Goal: Task Accomplishment & Management: Use online tool/utility

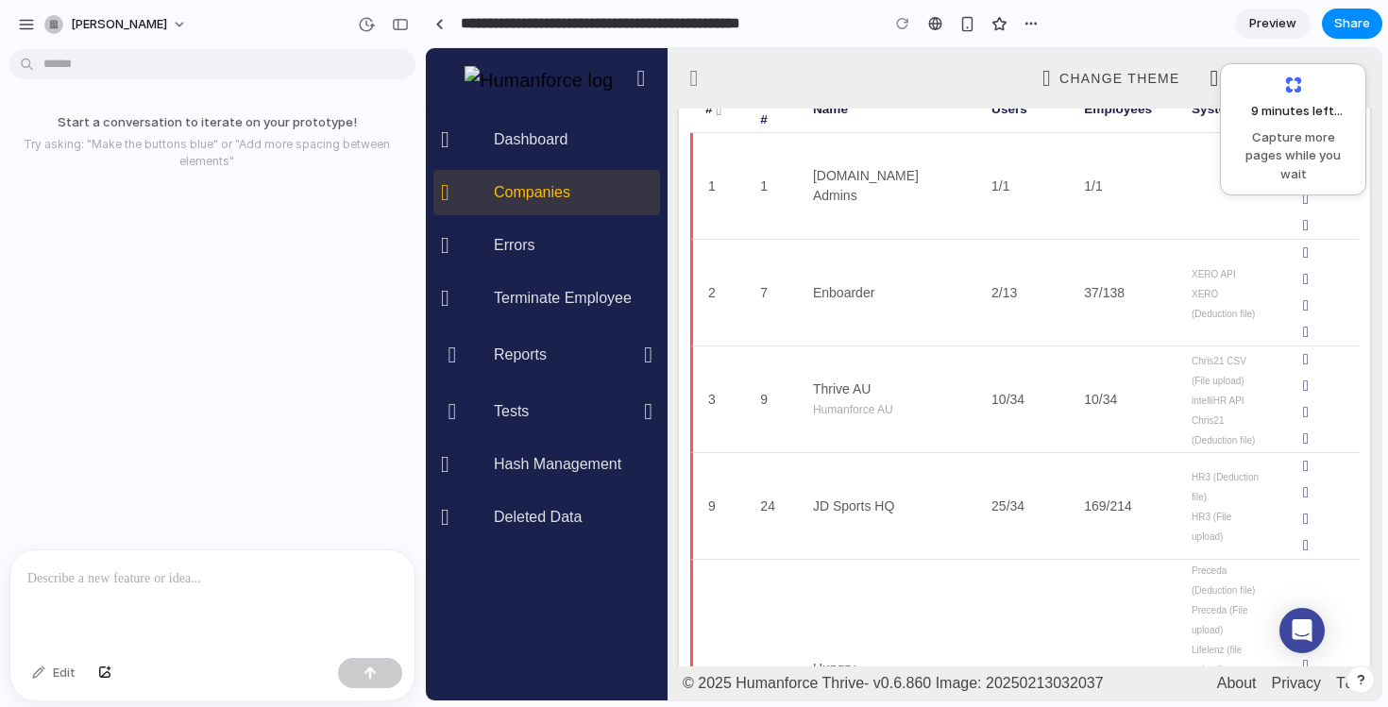
scroll to position [272, 0]
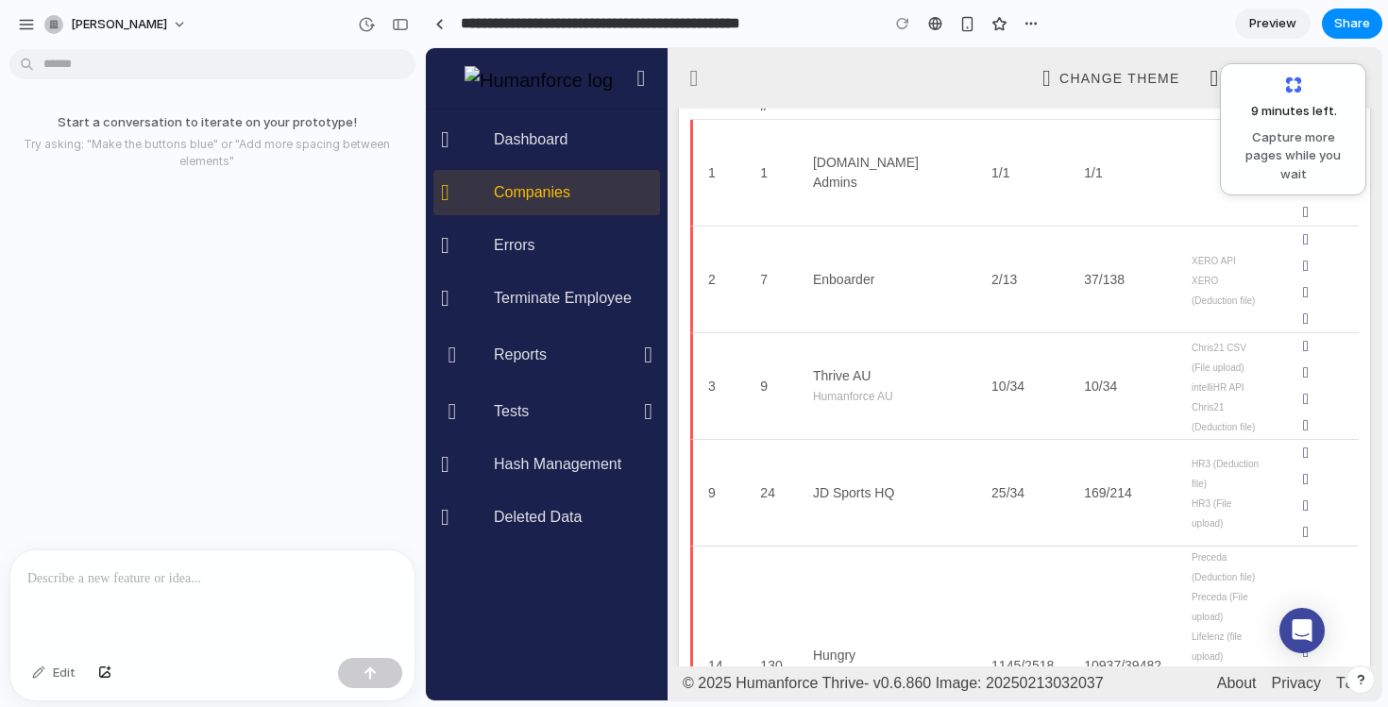
click at [290, 332] on div "Start a conversation to iterate on your prototype! Try asking: "Make the button…" at bounding box center [207, 303] width 414 height 493
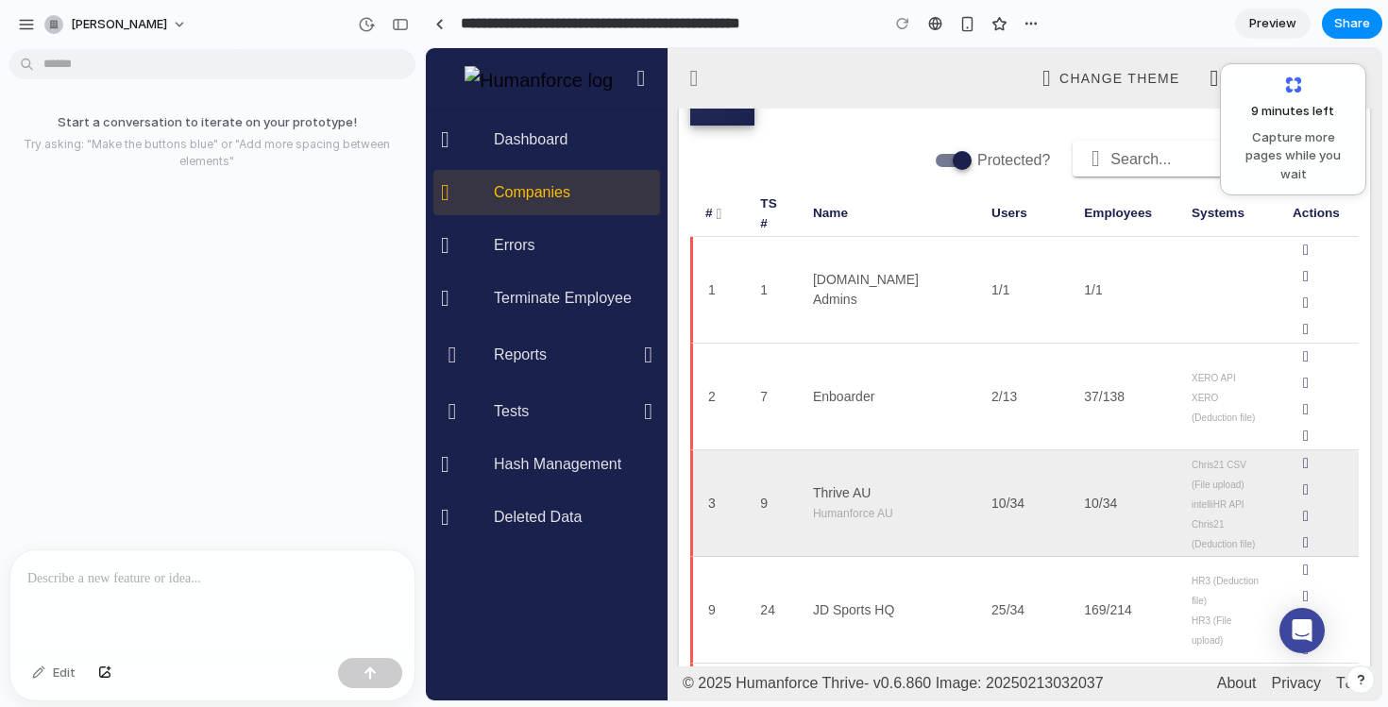
scroll to position [0, 0]
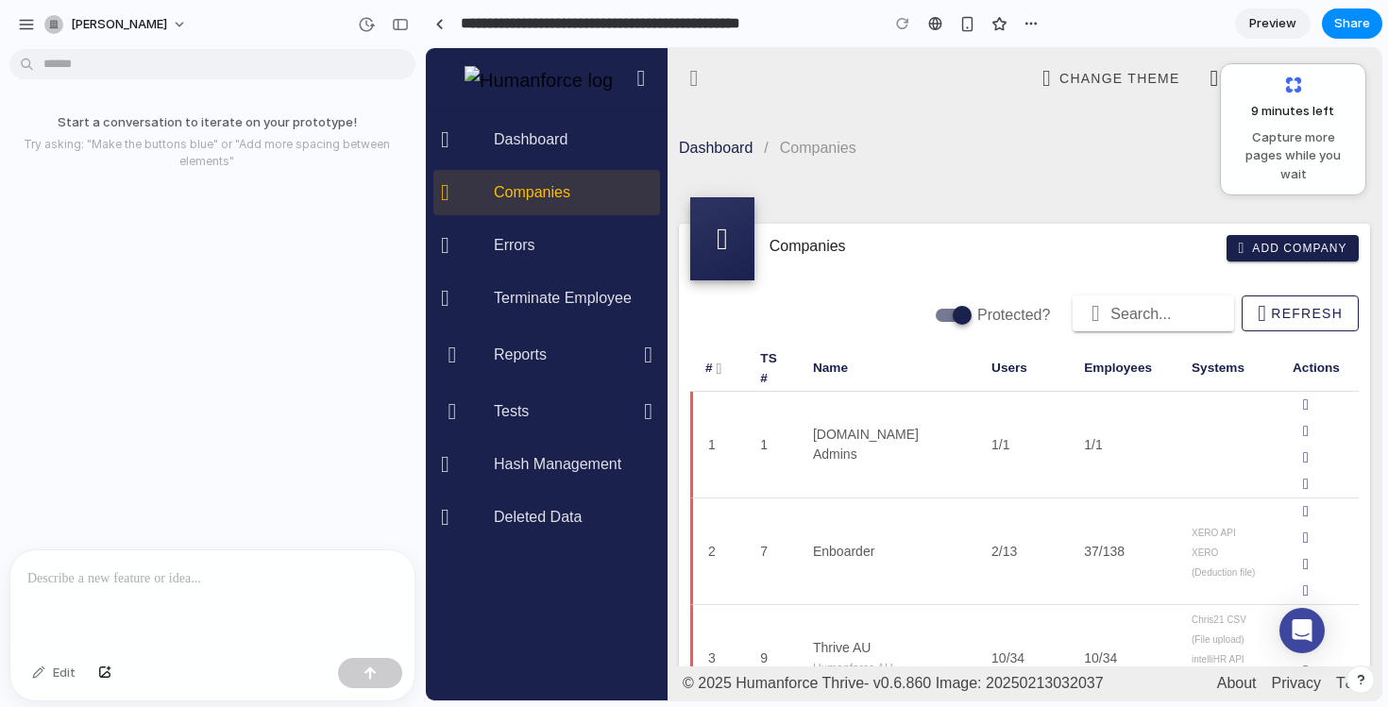
click at [238, 596] on div at bounding box center [212, 601] width 404 height 100
click at [301, 142] on p "reorganise the list view for companies" at bounding box center [267, 135] width 239 height 20
click at [386, 179] on div at bounding box center [393, 176] width 23 height 23
click at [199, 584] on p at bounding box center [212, 579] width 370 height 23
click at [1274, 125] on div "5 minutes left ... Capture more pages while you wait" at bounding box center [1294, 130] width 122 height 108
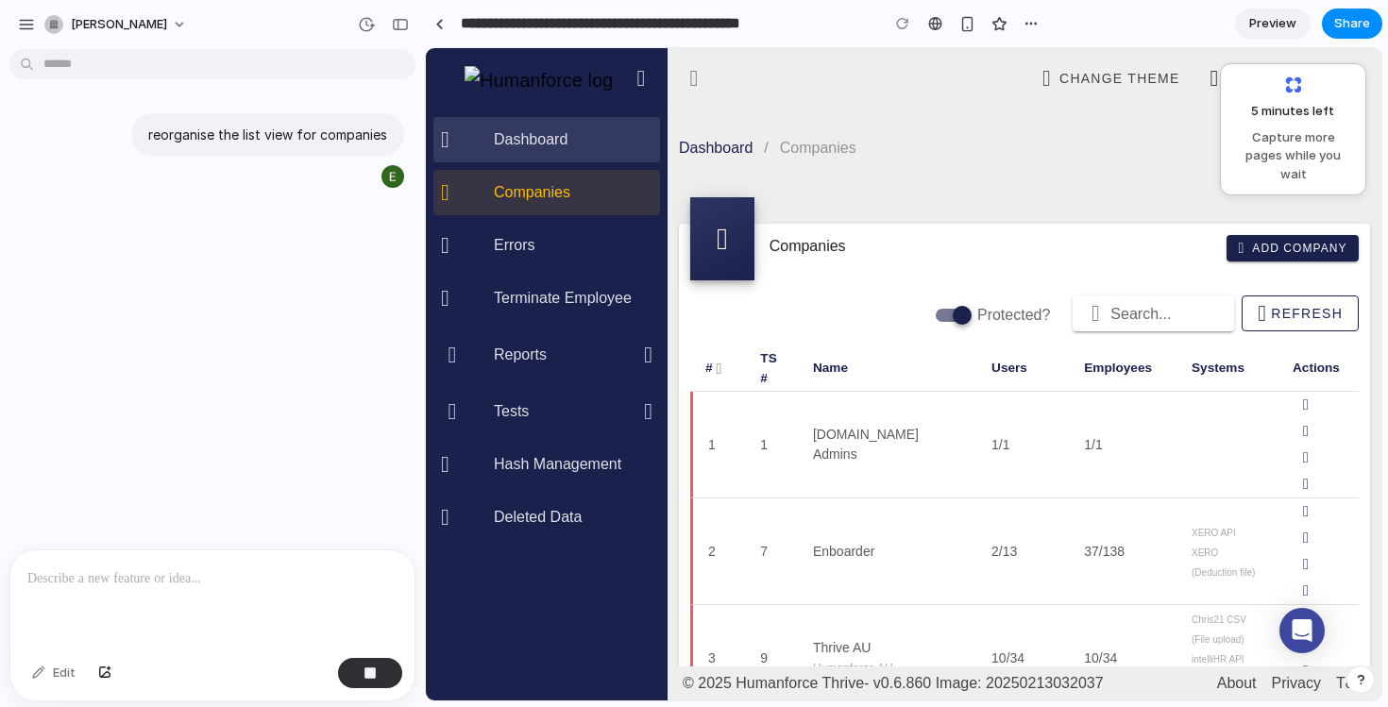
click at [529, 143] on div "Dashboard" at bounding box center [573, 139] width 159 height 18
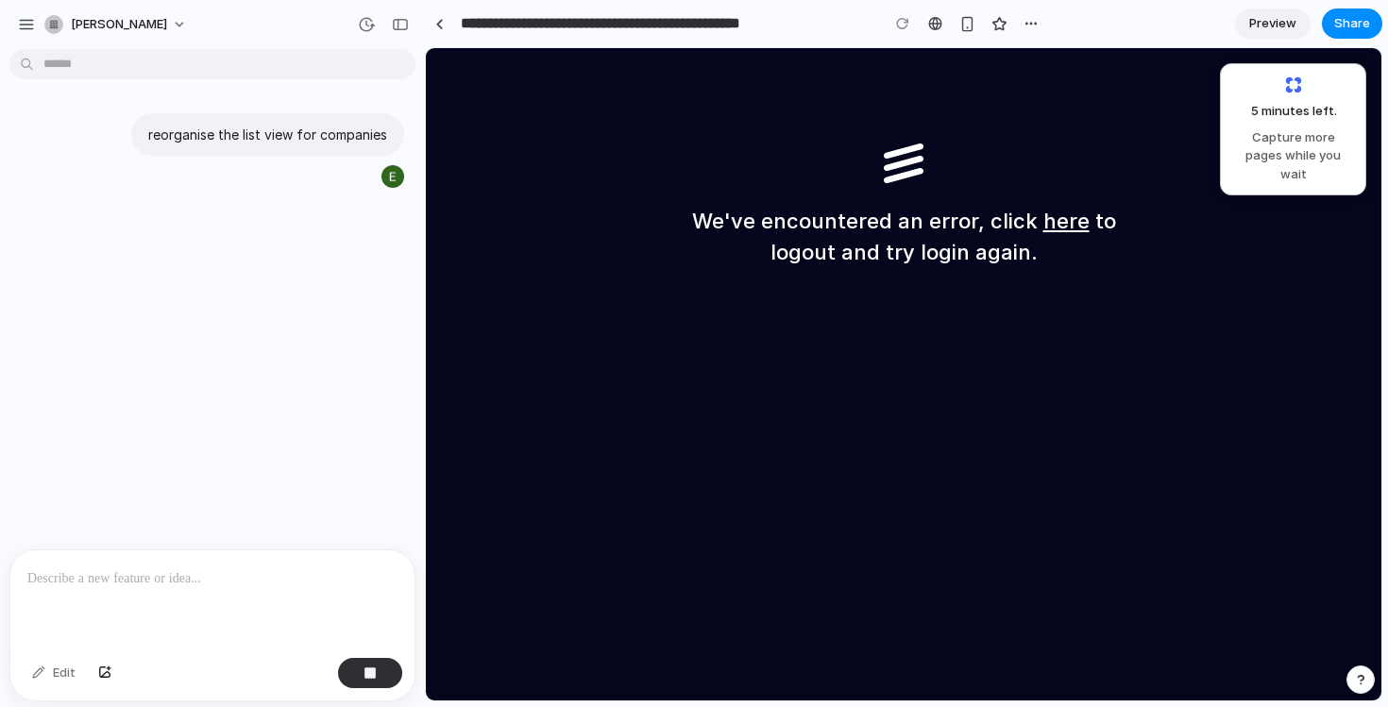
click at [1053, 222] on link "here" at bounding box center [1067, 221] width 46 height 25
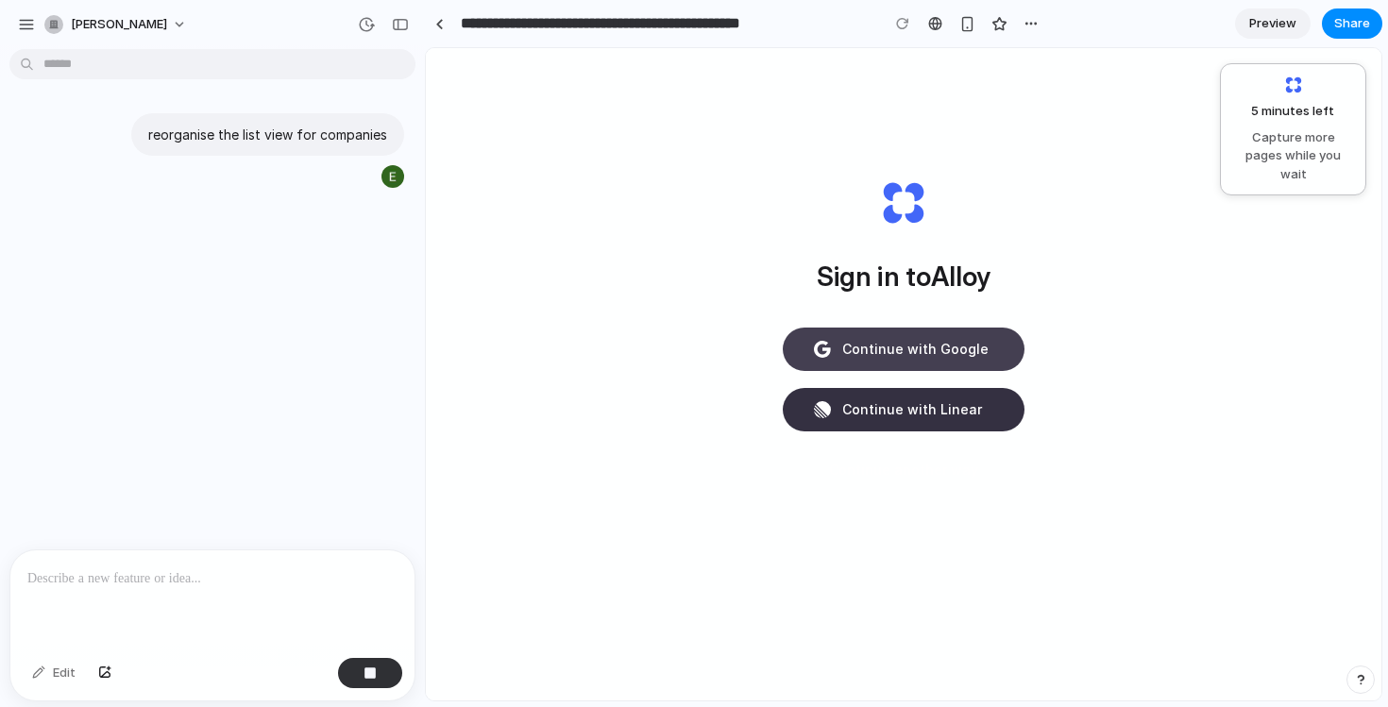
click at [907, 336] on button "Continue with Google" at bounding box center [904, 349] width 242 height 43
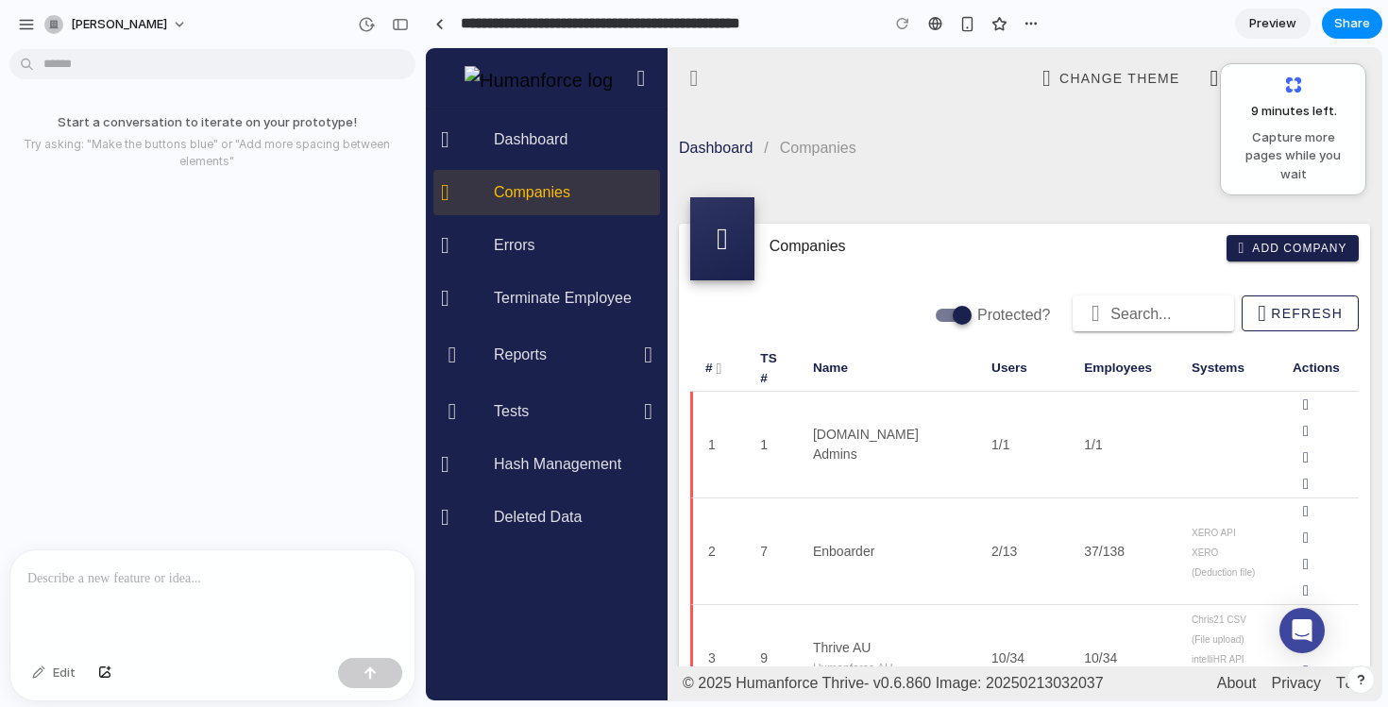
click at [211, 594] on div at bounding box center [212, 601] width 404 height 100
click at [1291, 145] on span "Capture more pages while you wait" at bounding box center [1294, 156] width 122 height 56
click at [1285, 77] on div "4 minutes left ... Capture more pages while you wait" at bounding box center [1294, 130] width 122 height 108
click at [391, 174] on div at bounding box center [393, 176] width 23 height 23
click at [1317, 136] on span "Capture more pages while you wait" at bounding box center [1294, 156] width 122 height 56
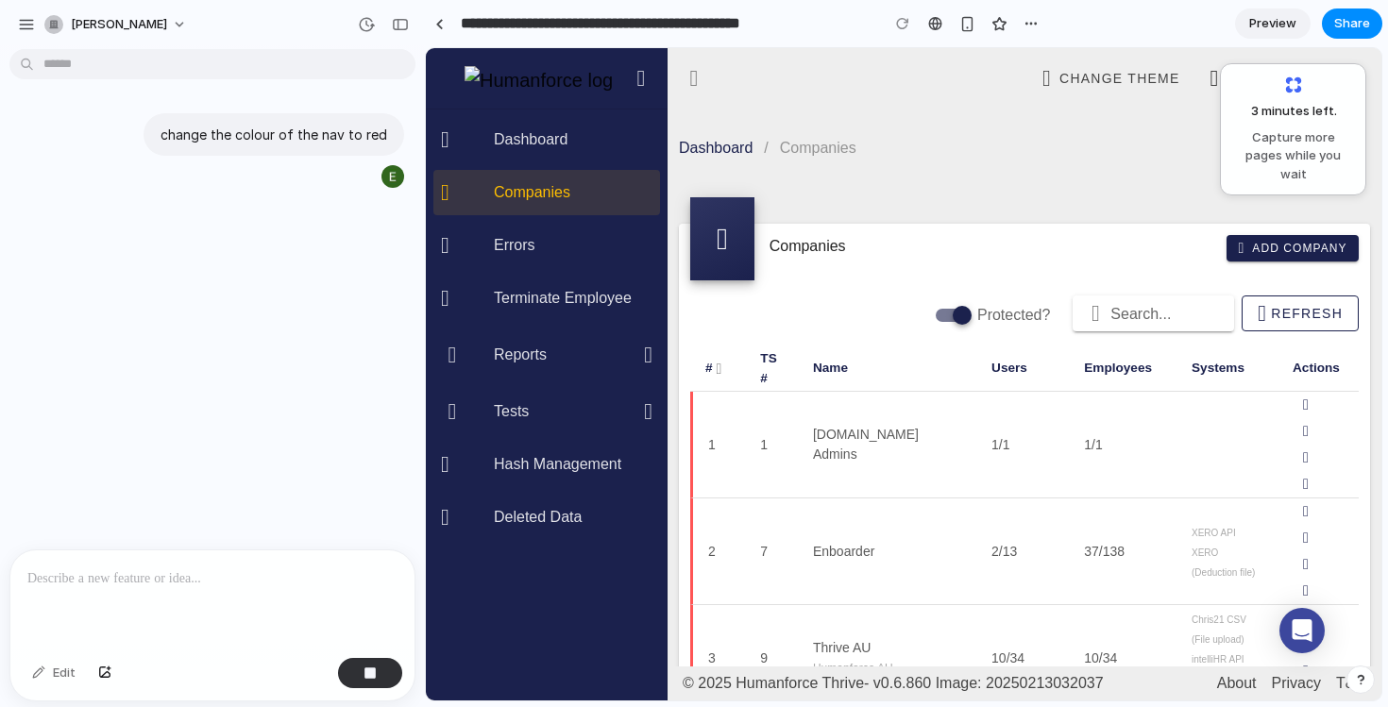
click at [1270, 93] on div "3 minutes left . Capture more pages while you wait" at bounding box center [1294, 130] width 122 height 108
click at [1261, 138] on span "Capture more pages while you wait" at bounding box center [1294, 156] width 122 height 56
click at [0, 0] on span "3 minutes left ..." at bounding box center [0, 0] width 0 height 0
click at [1338, 173] on div "3 minutes left ... Capture more pages while you wait" at bounding box center [1293, 129] width 146 height 132
click at [1298, 634] on icon "Open Intercom Messenger" at bounding box center [1302, 631] width 25 height 25
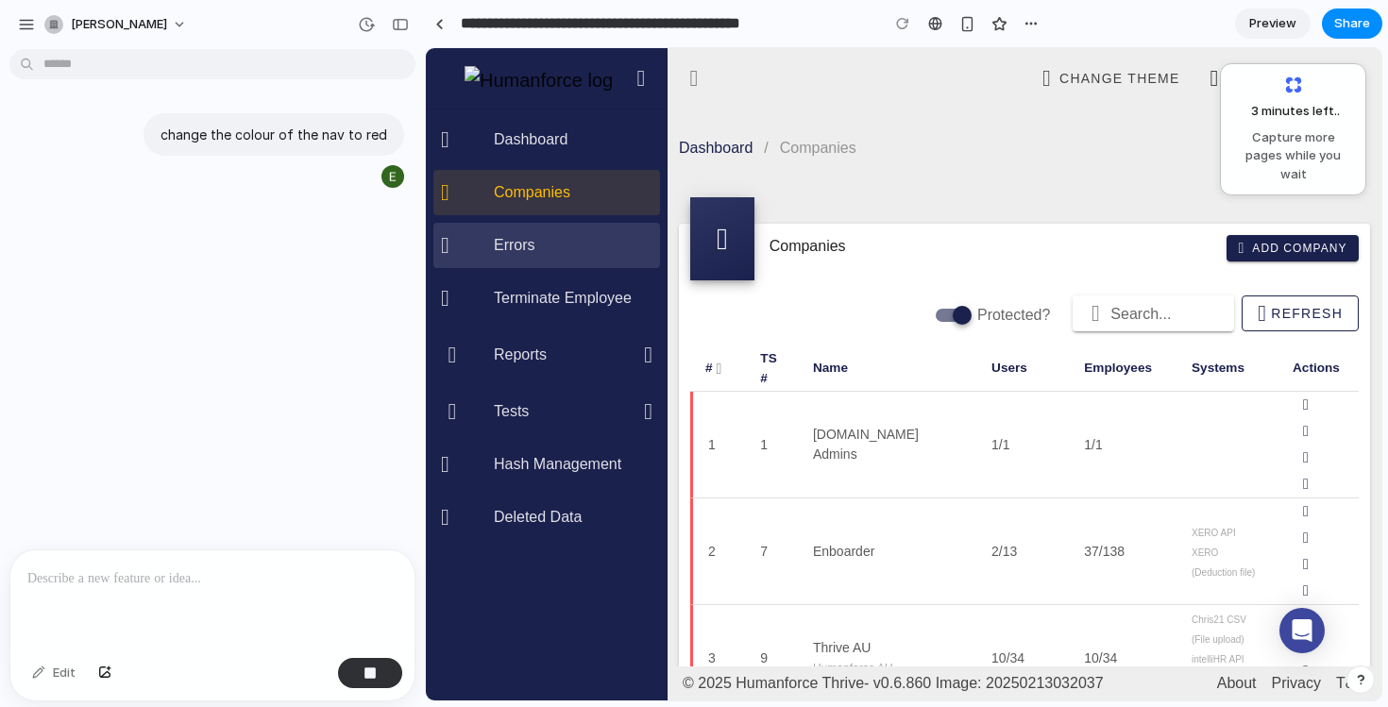
click at [556, 250] on div "Errors" at bounding box center [573, 245] width 159 height 18
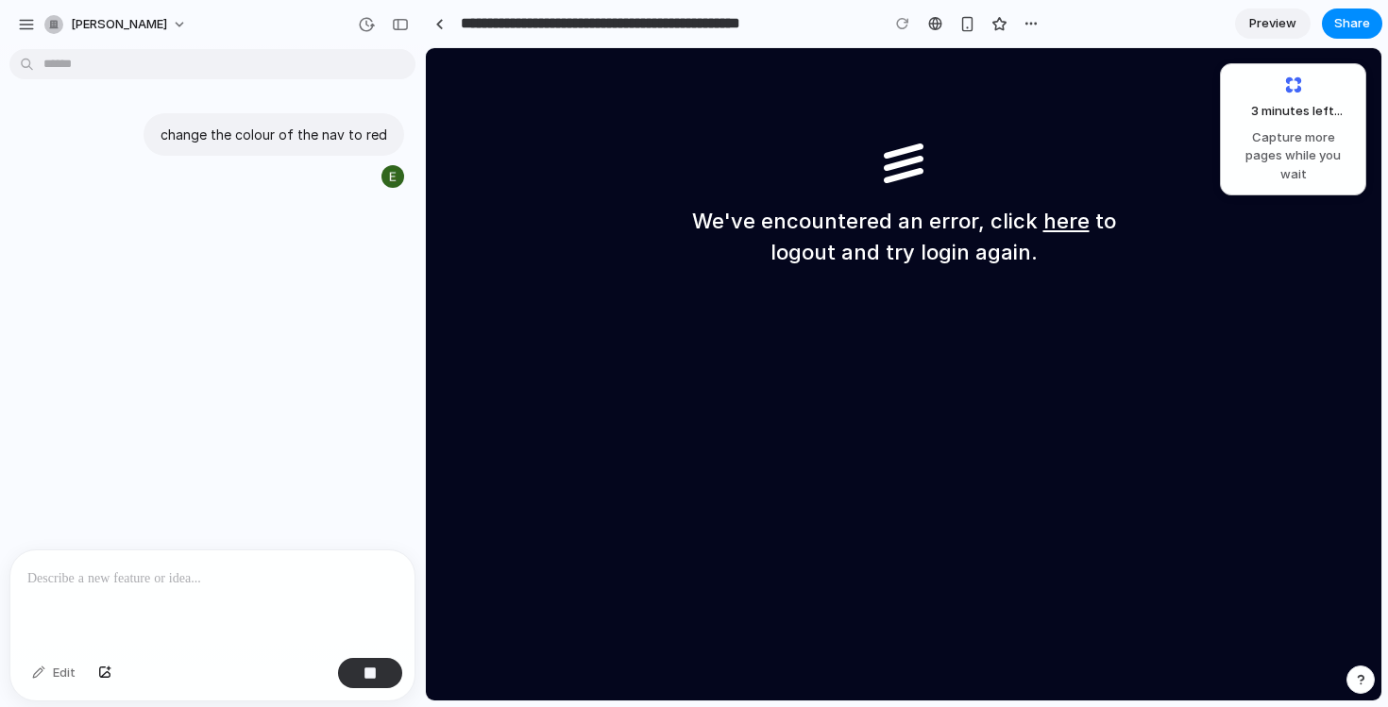
click at [836, 203] on div "We've encountered an error, click here to logout and try login again." at bounding box center [903, 206] width 453 height 125
click at [379, 673] on button "button" at bounding box center [370, 673] width 64 height 30
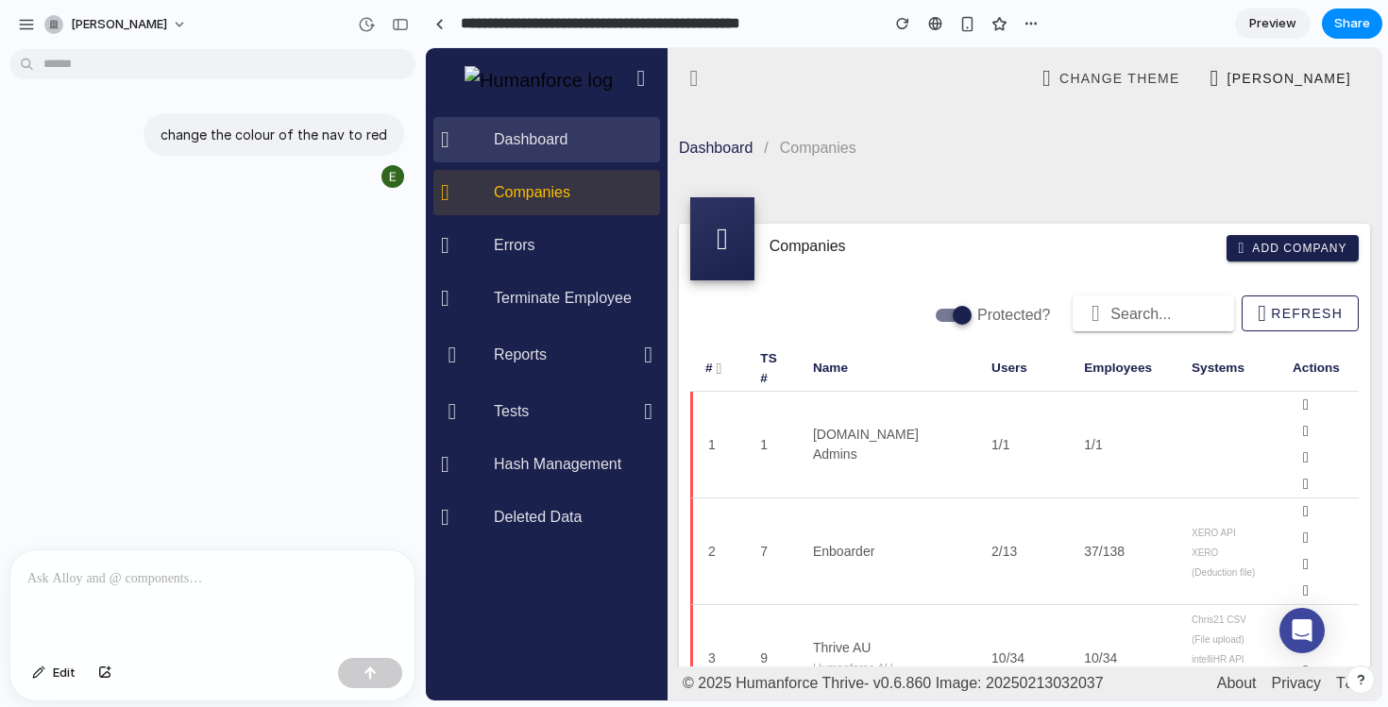
click at [554, 135] on div "Dashboard" at bounding box center [573, 139] width 159 height 18
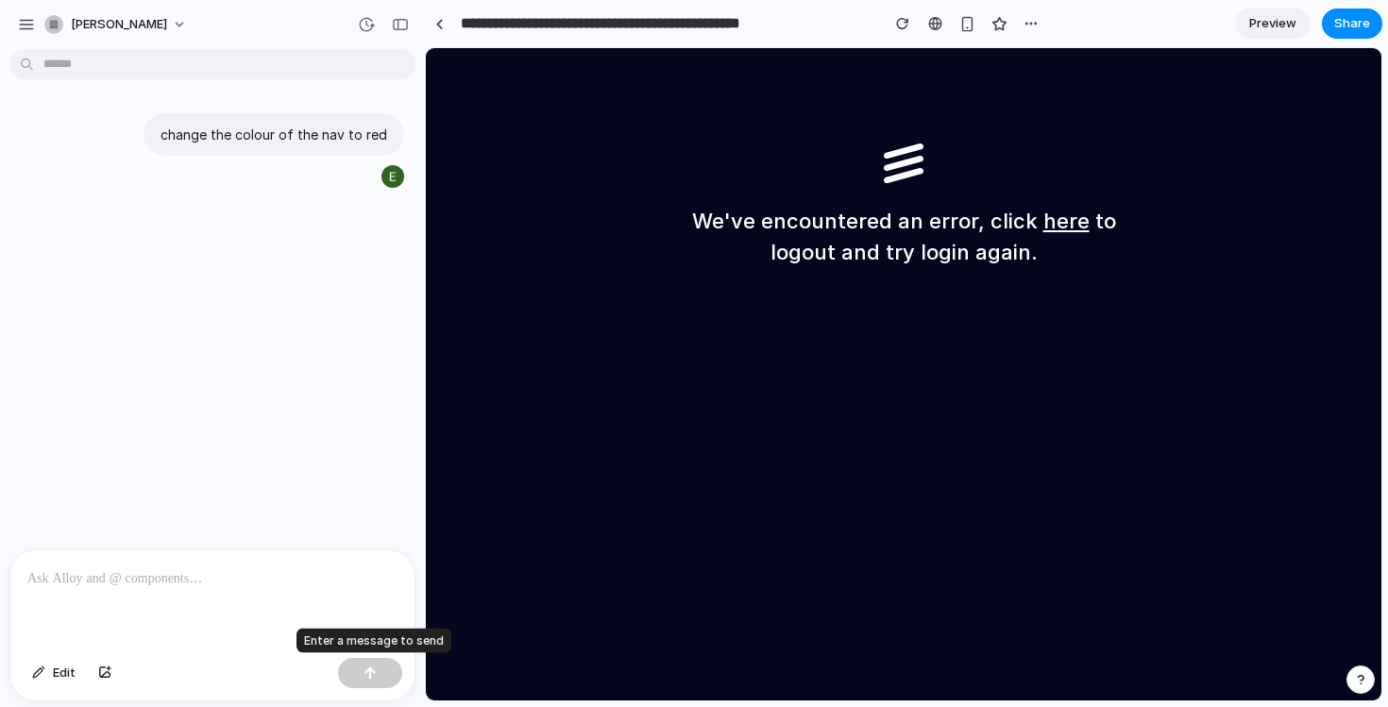
click at [366, 676] on div at bounding box center [370, 673] width 64 height 30
click at [903, 21] on div "button" at bounding box center [902, 23] width 13 height 13
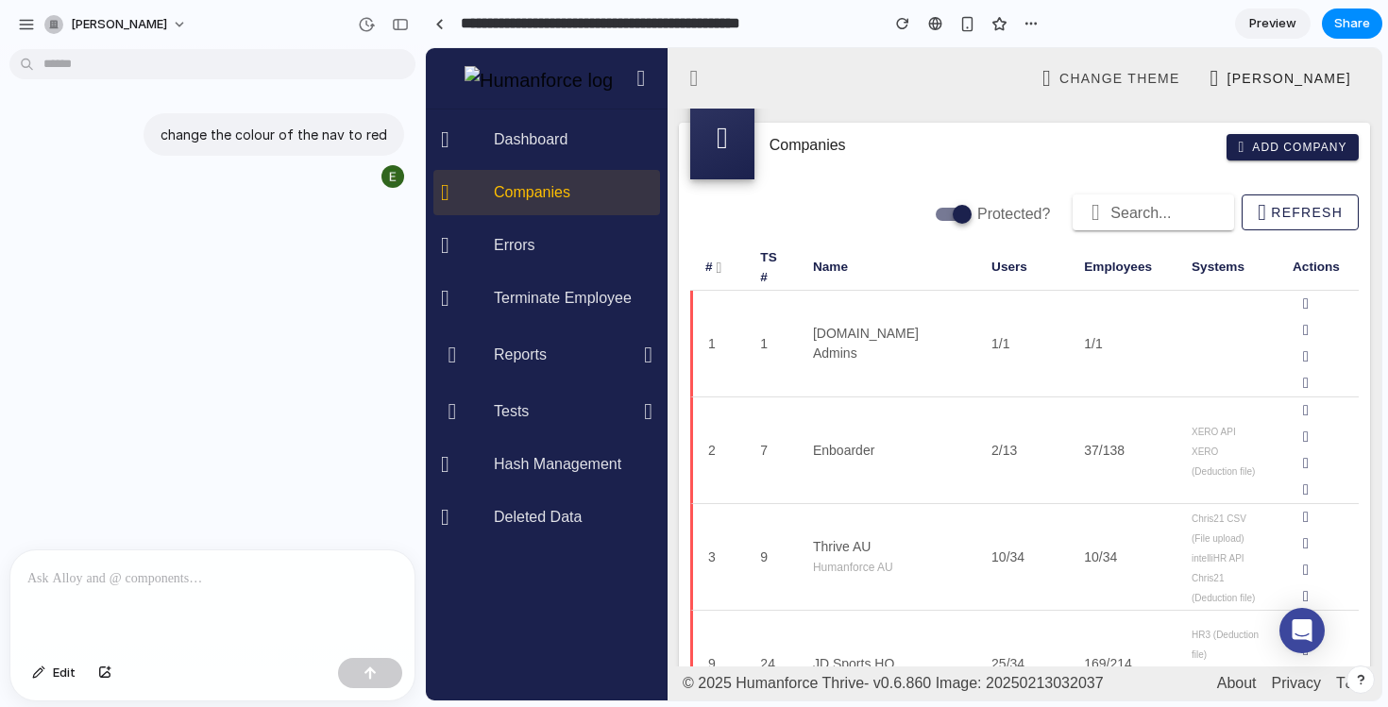
scroll to position [199, 0]
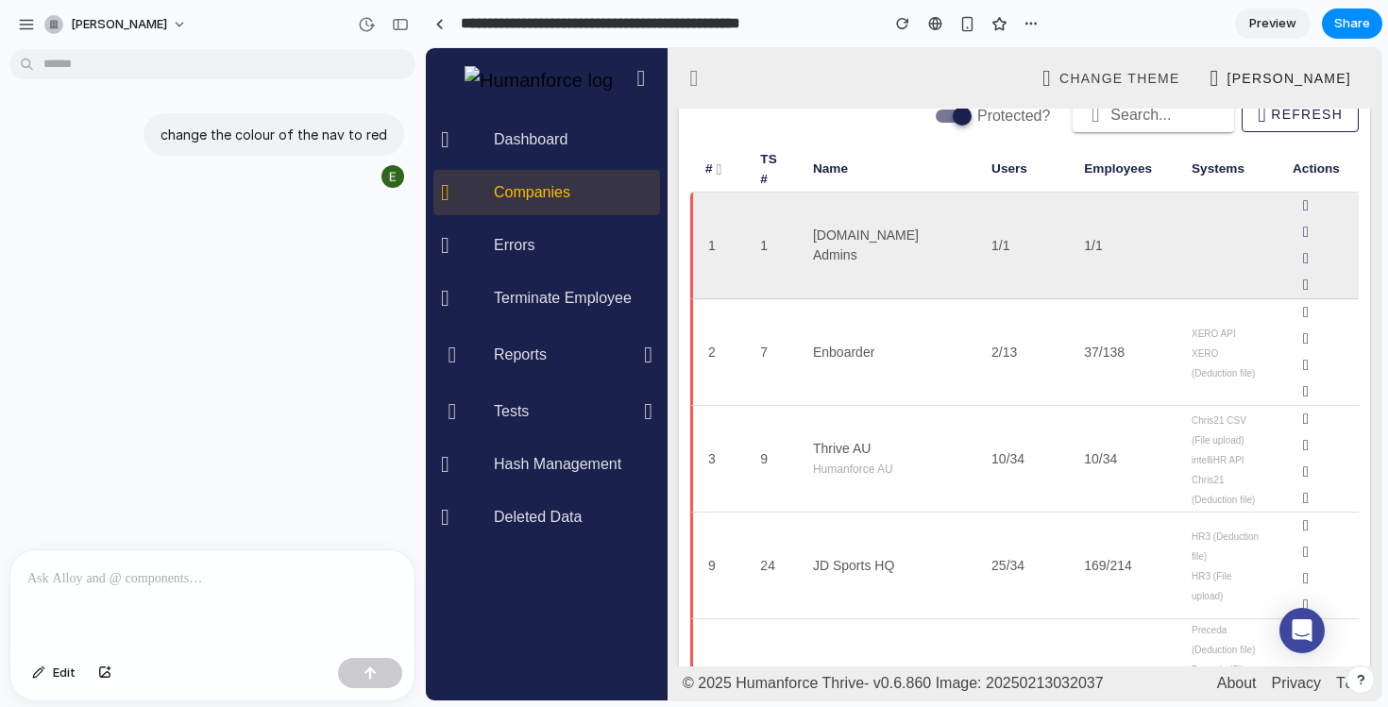
click at [896, 254] on span "[DOMAIN_NAME] Admins" at bounding box center [866, 245] width 106 height 35
click at [1299, 201] on icon at bounding box center [1306, 206] width 23 height 23
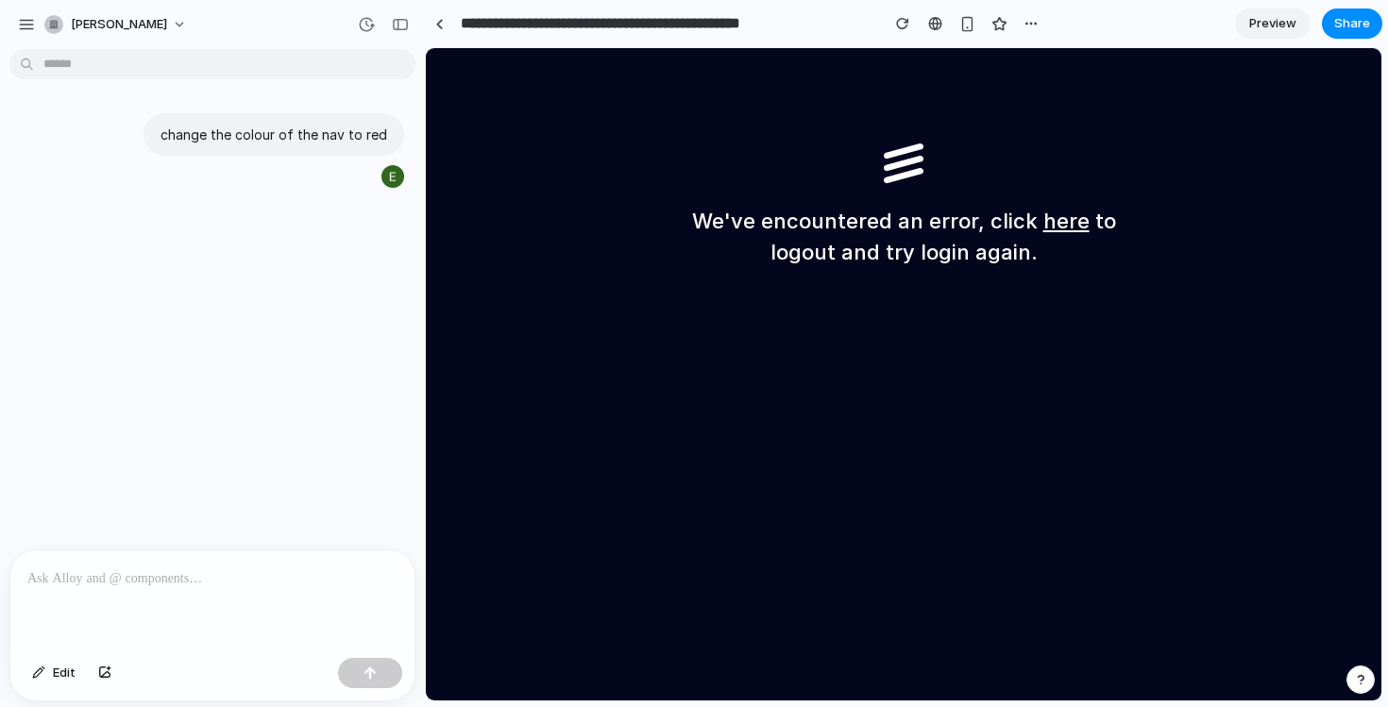
scroll to position [0, 0]
click at [712, 26] on input "**********" at bounding box center [665, 24] width 417 height 34
click at [444, 30] on link at bounding box center [439, 23] width 28 height 28
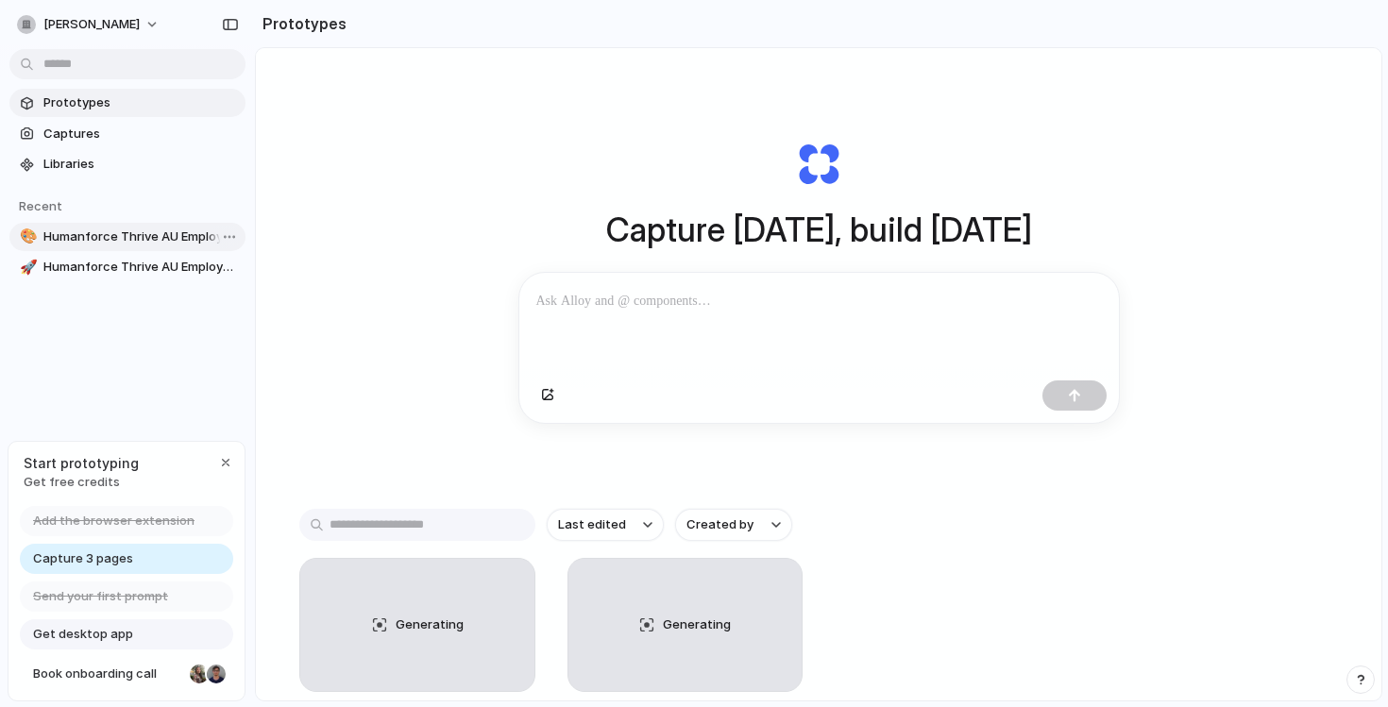
click at [106, 242] on span "Humanforce Thrive AU Employer Gateway Admin Panel" at bounding box center [140, 237] width 195 height 19
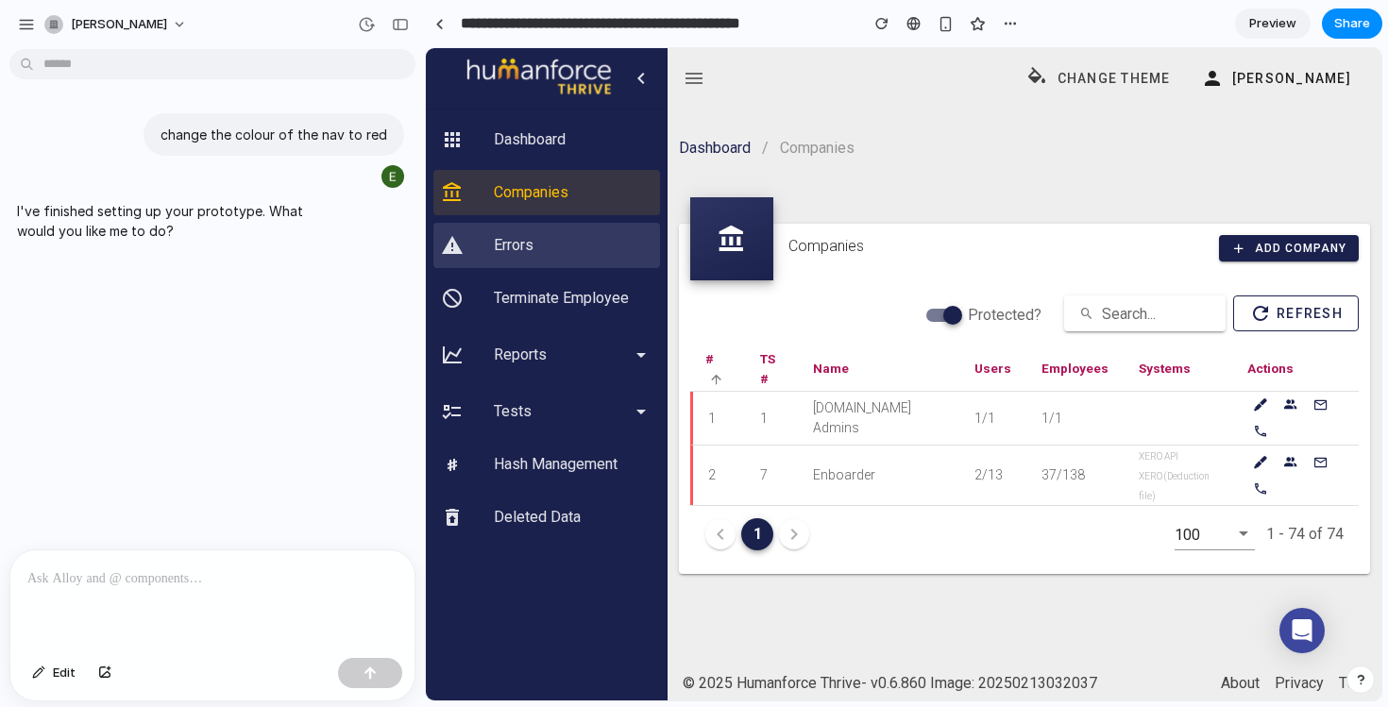
click at [543, 236] on div "Errors" at bounding box center [573, 245] width 159 height 18
click at [583, 247] on div "Errors" at bounding box center [573, 245] width 159 height 18
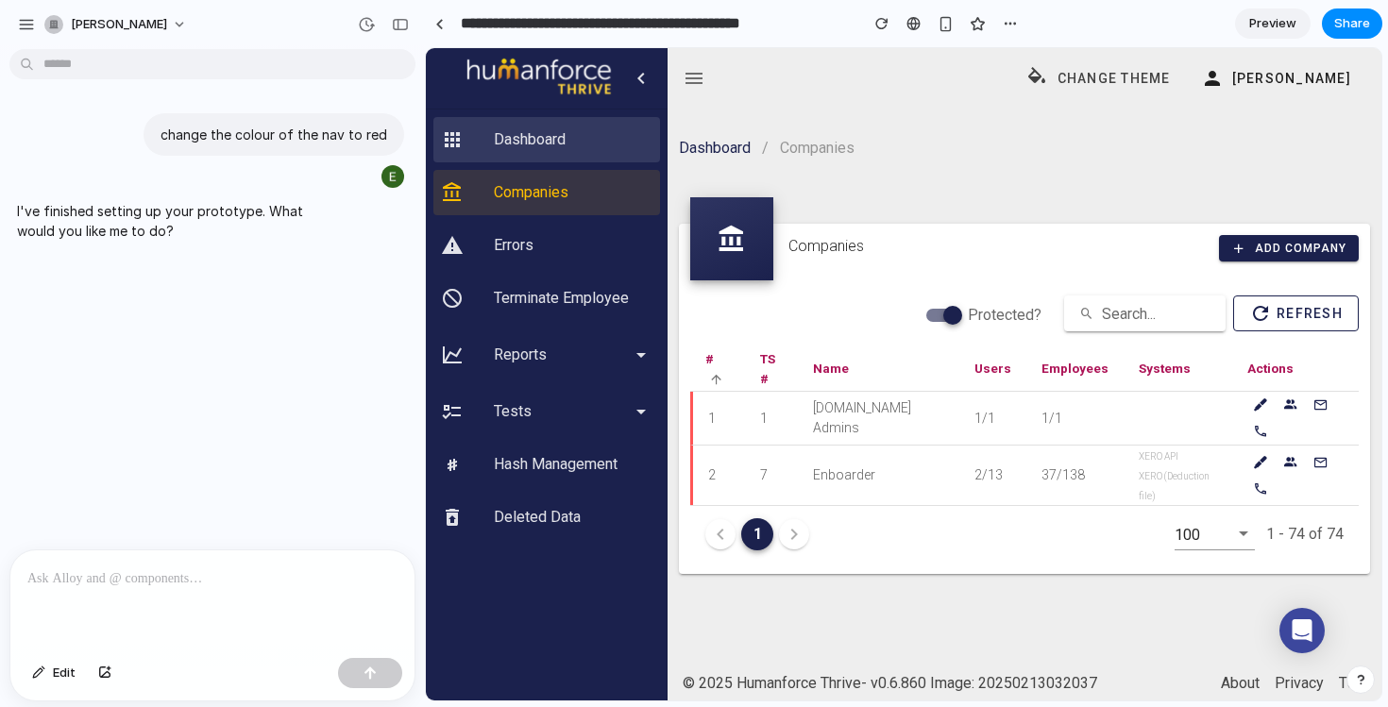
click at [548, 141] on div "Dashboard" at bounding box center [573, 139] width 159 height 18
click at [581, 326] on div "Dashboard Companies Errors Terminate Employee Reports Tests Hash Management Del…" at bounding box center [547, 329] width 242 height 438
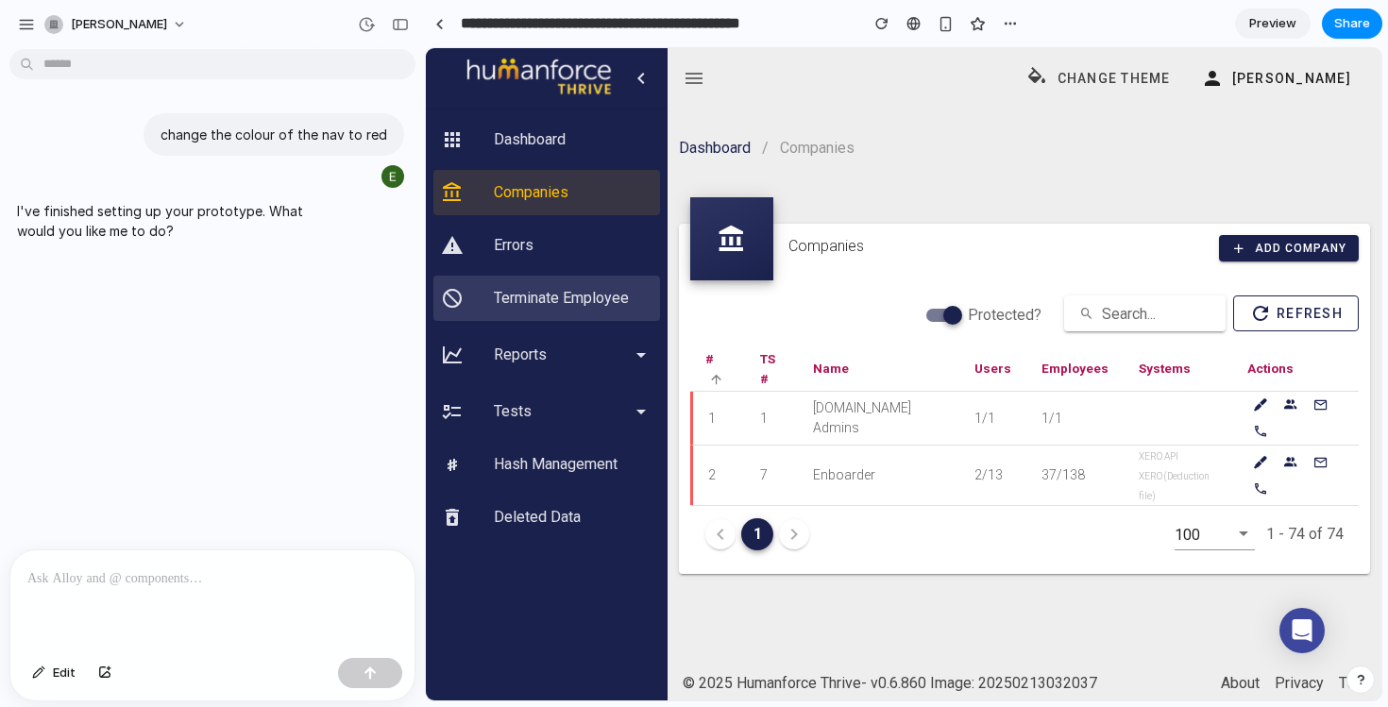
click at [580, 303] on div "Terminate Employee" at bounding box center [573, 298] width 159 height 18
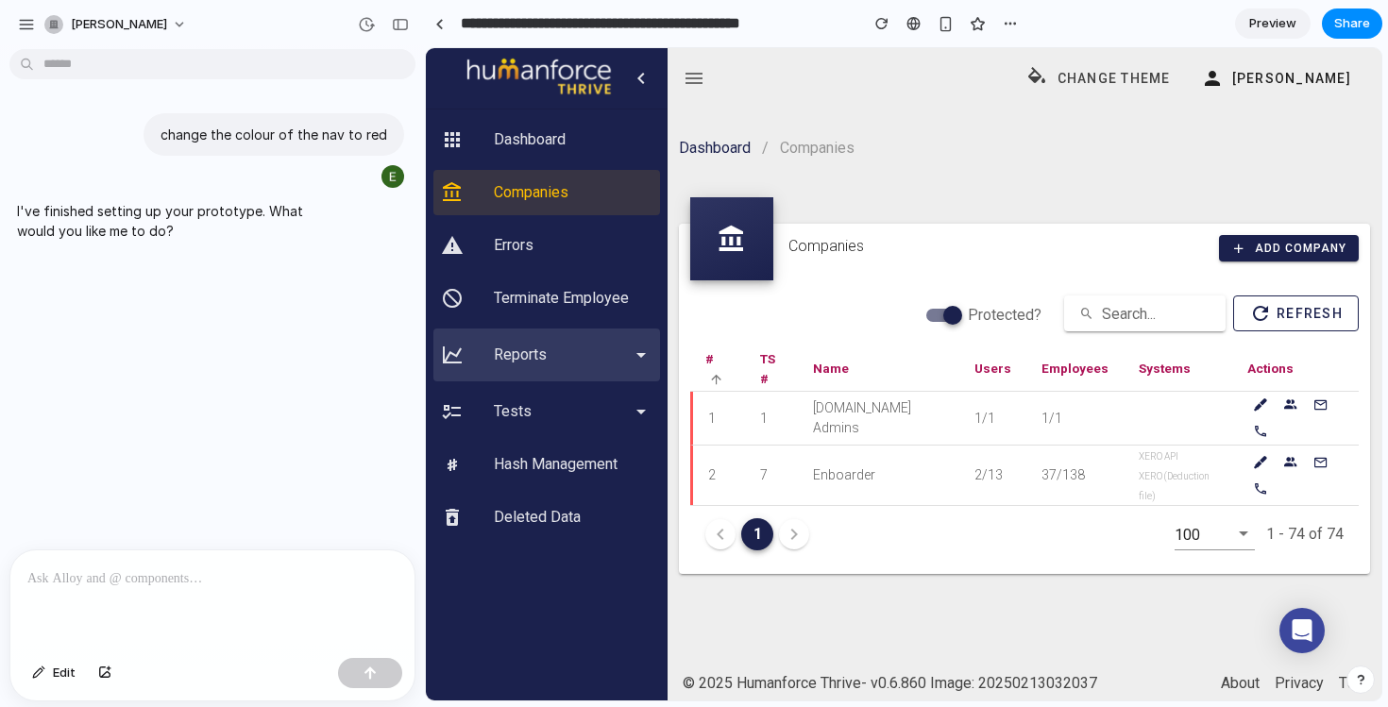
click at [578, 358] on div "Reports" at bounding box center [543, 355] width 98 height 18
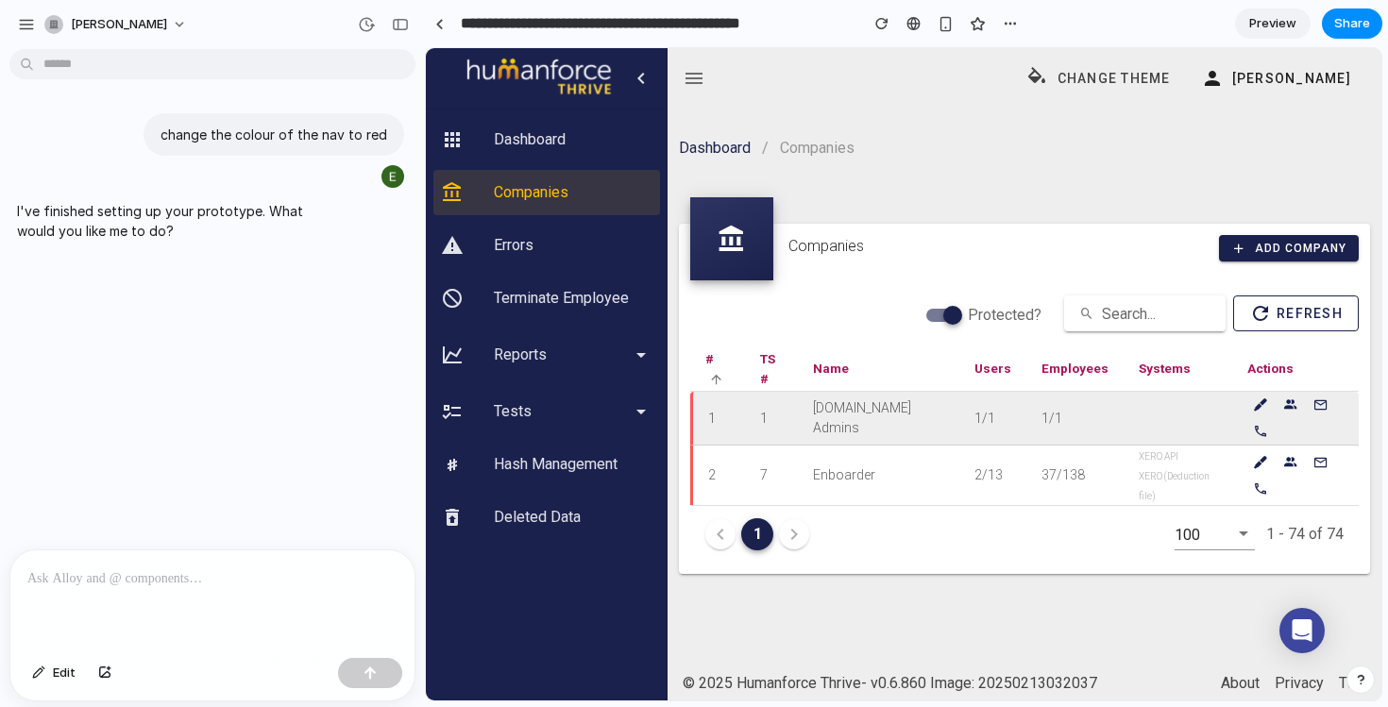
click at [929, 408] on td "[DOMAIN_NAME] Admins" at bounding box center [879, 419] width 162 height 54
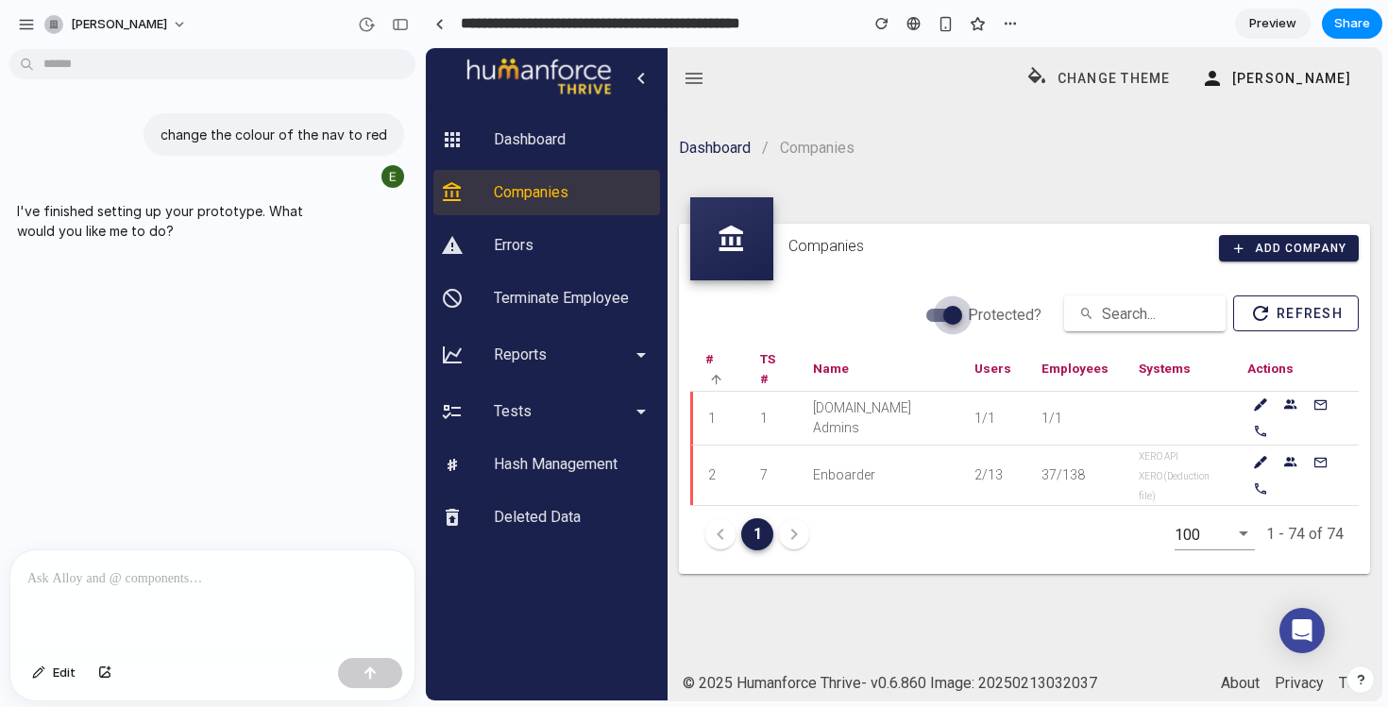
click at [947, 315] on div at bounding box center [953, 315] width 32 height 32
click at [1214, 536] on input "text" at bounding box center [1216, 534] width 25 height 25
click at [1234, 535] on icon at bounding box center [1244, 533] width 23 height 23
click at [1242, 538] on icon at bounding box center [1244, 533] width 23 height 23
click at [1094, 541] on div "1 100 1 - 74 of 74" at bounding box center [1024, 534] width 669 height 57
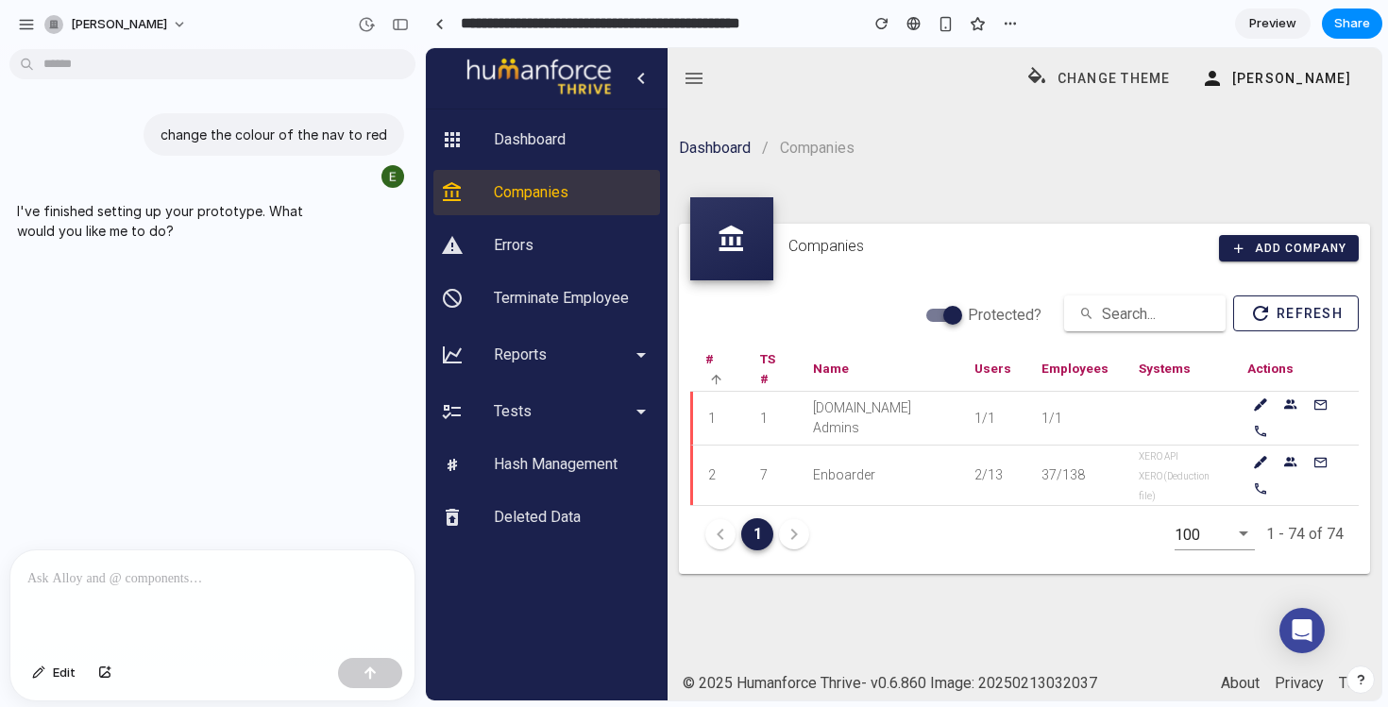
click at [277, 586] on p at bounding box center [212, 579] width 370 height 23
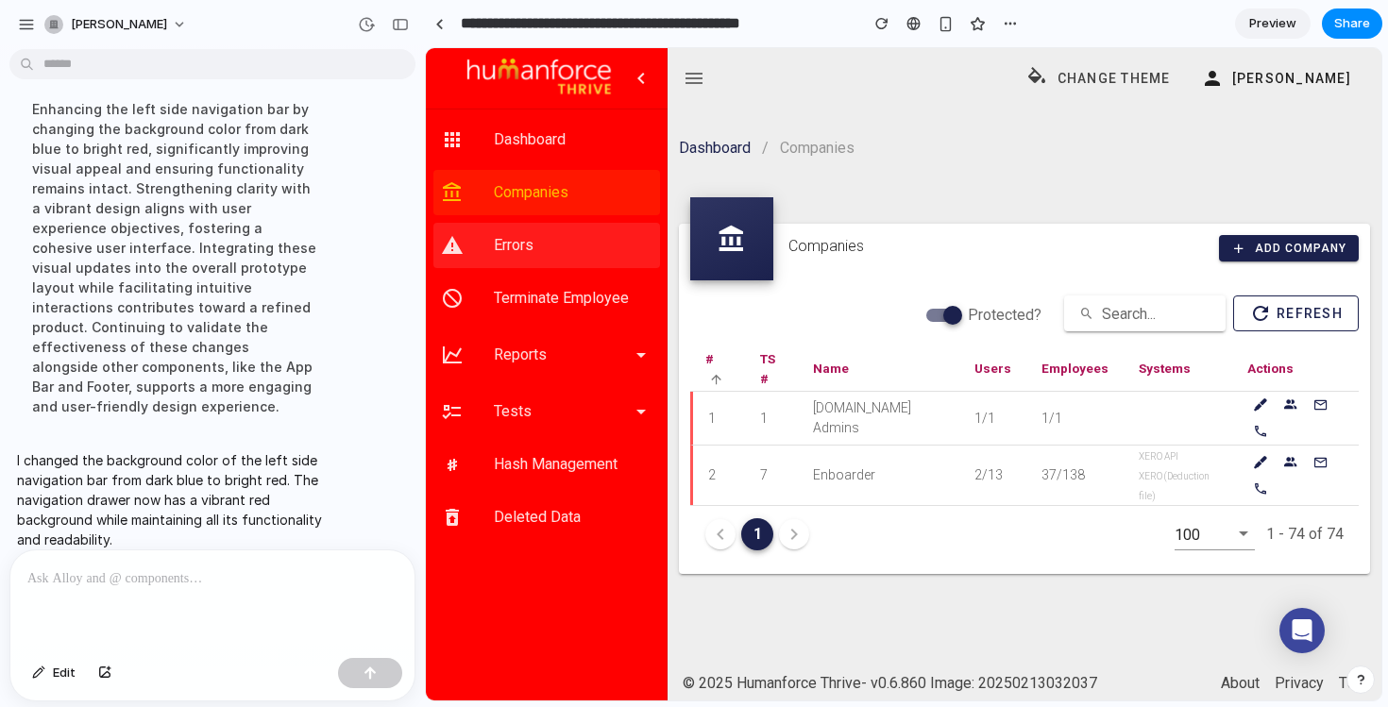
click at [588, 250] on div "Errors" at bounding box center [573, 245] width 159 height 18
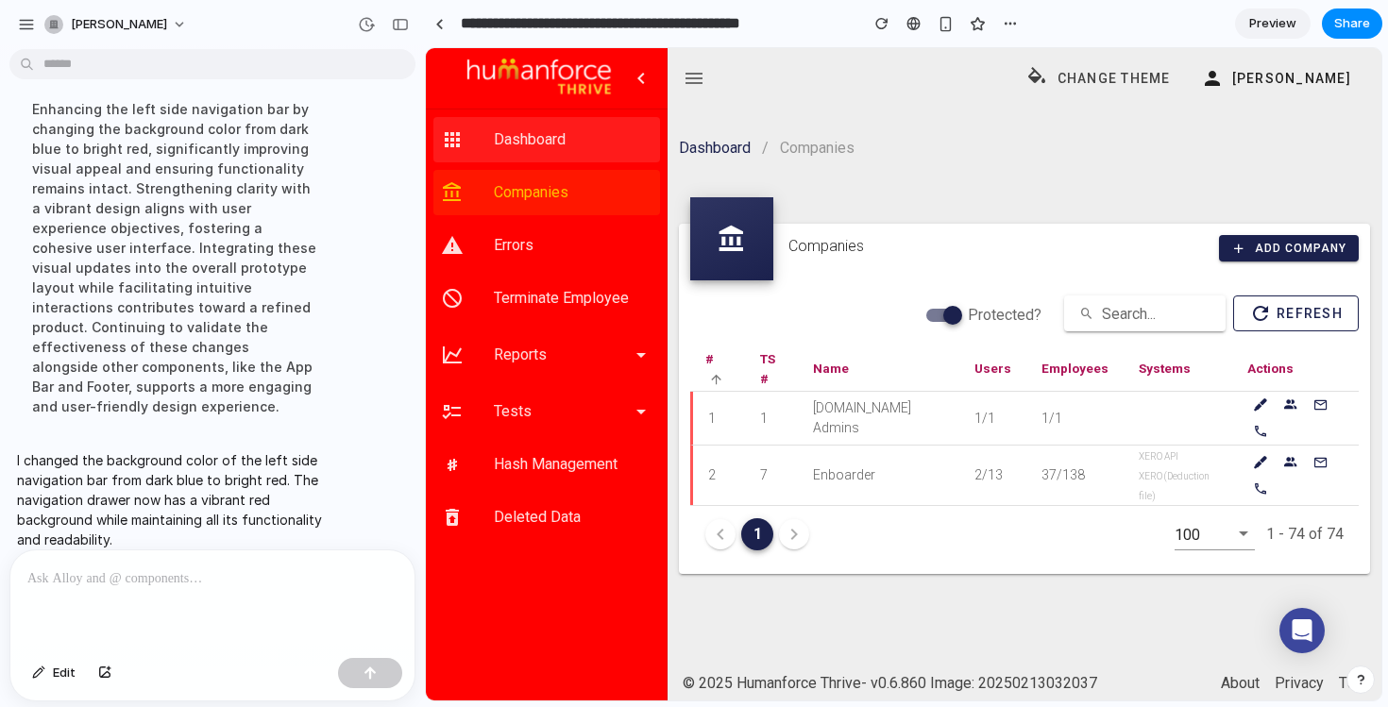
click at [583, 140] on div "Dashboard" at bounding box center [573, 139] width 159 height 18
click at [576, 606] on div "Dashboard Companies Errors Terminate Employee Reports Tests Hash Management Del…" at bounding box center [547, 374] width 242 height 653
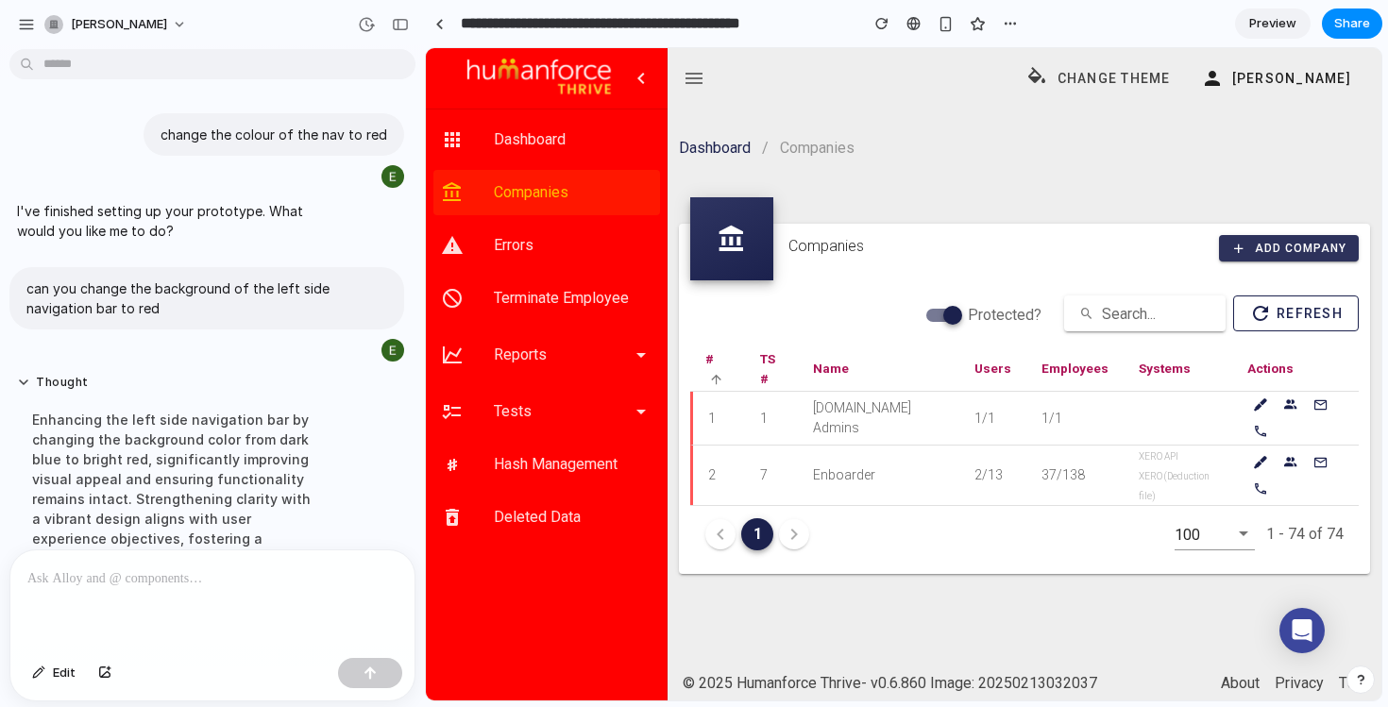
click at [1274, 249] on span "Add Company" at bounding box center [1290, 248] width 116 height 15
click at [55, 678] on span "Edit" at bounding box center [64, 673] width 23 height 19
click at [55, 669] on span "Edit" at bounding box center [64, 673] width 23 height 19
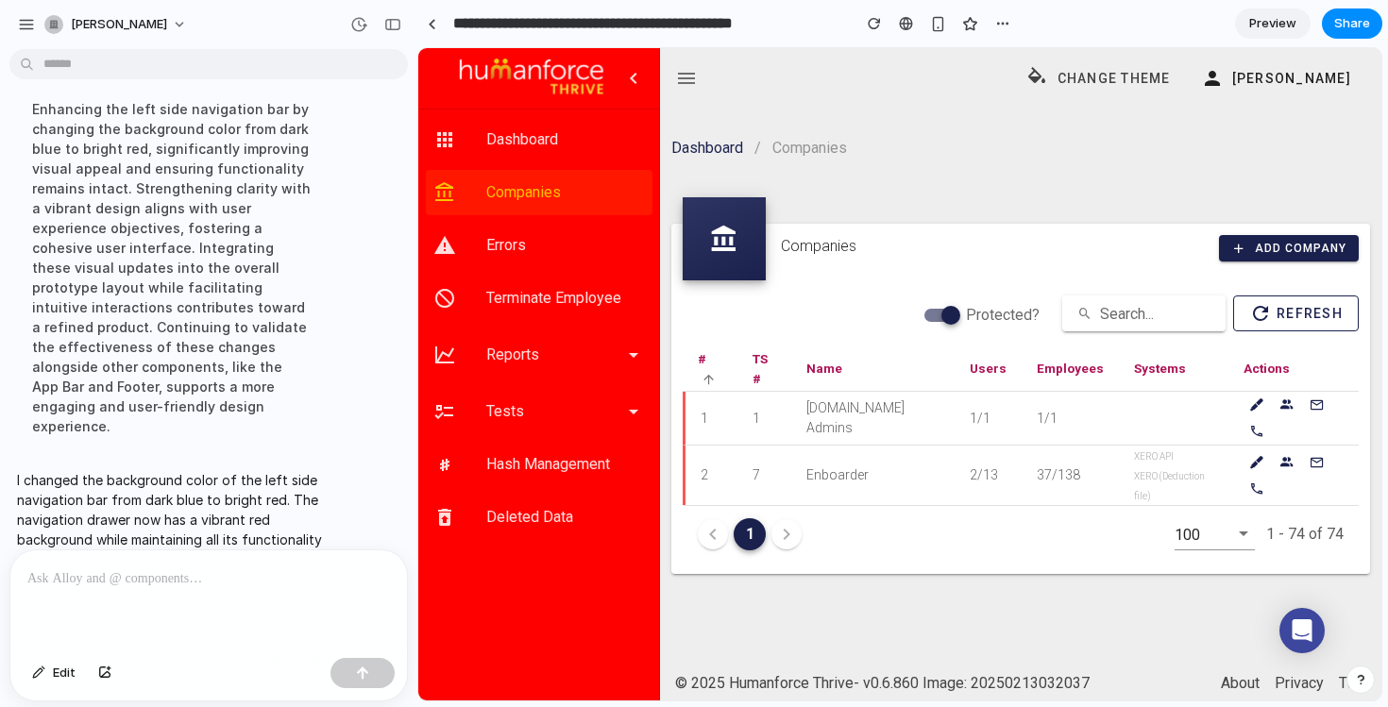
scroll to position [350, 0]
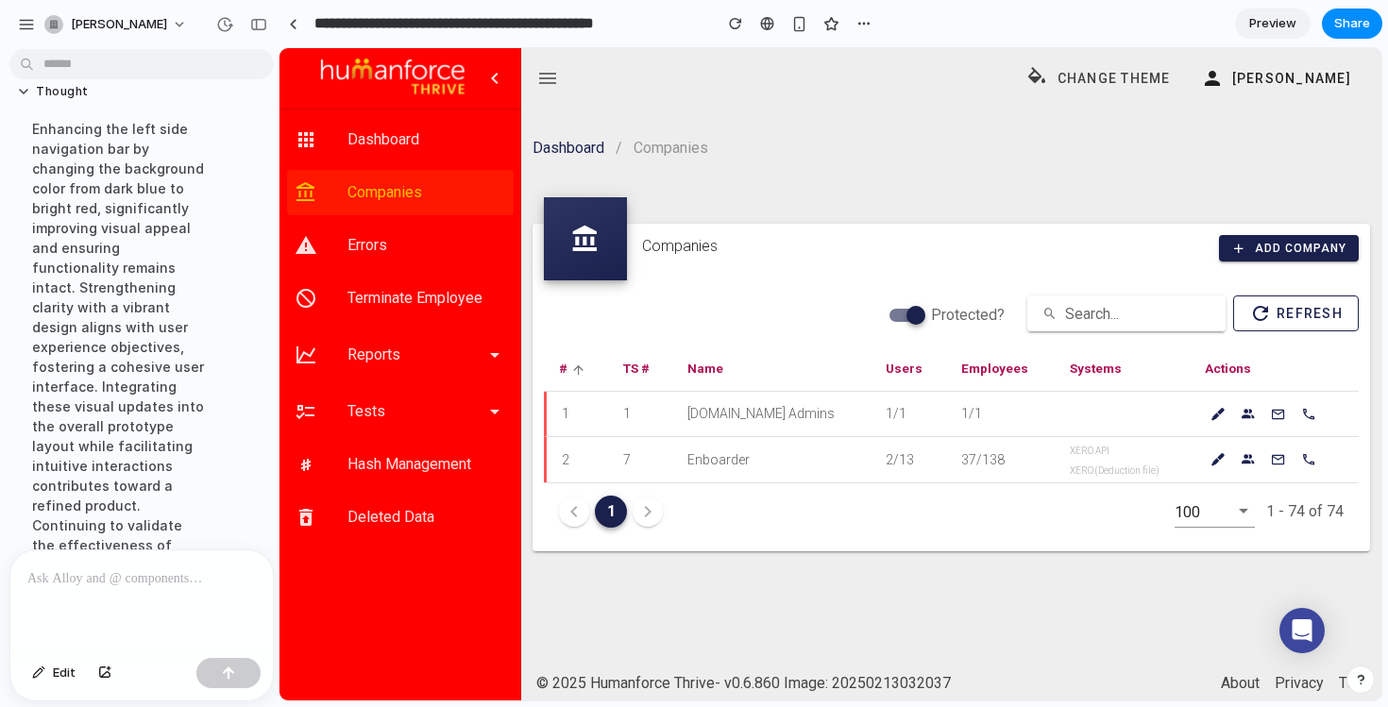
drag, startPoint x: 421, startPoint y: 315, endPoint x: 279, endPoint y: 287, distance: 145.4
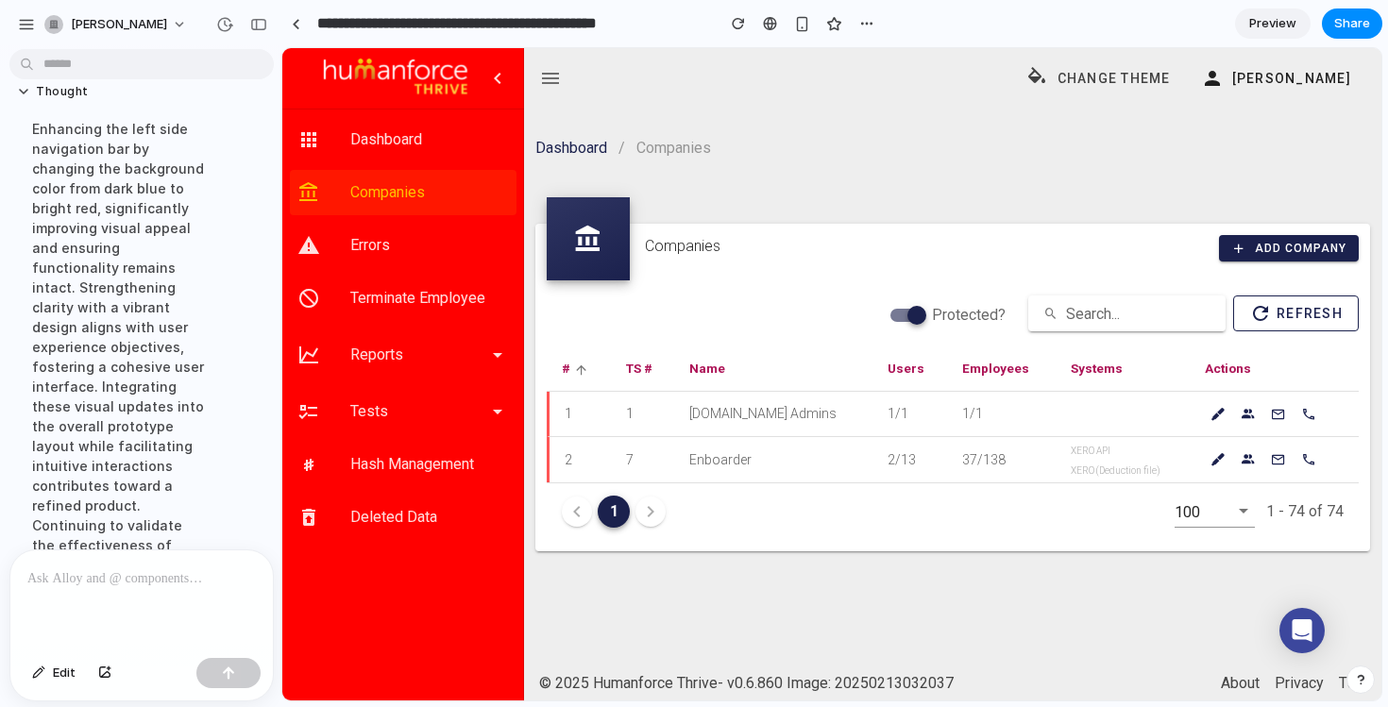
drag, startPoint x: 278, startPoint y: 326, endPoint x: 282, endPoint y: 342, distance: 16.7
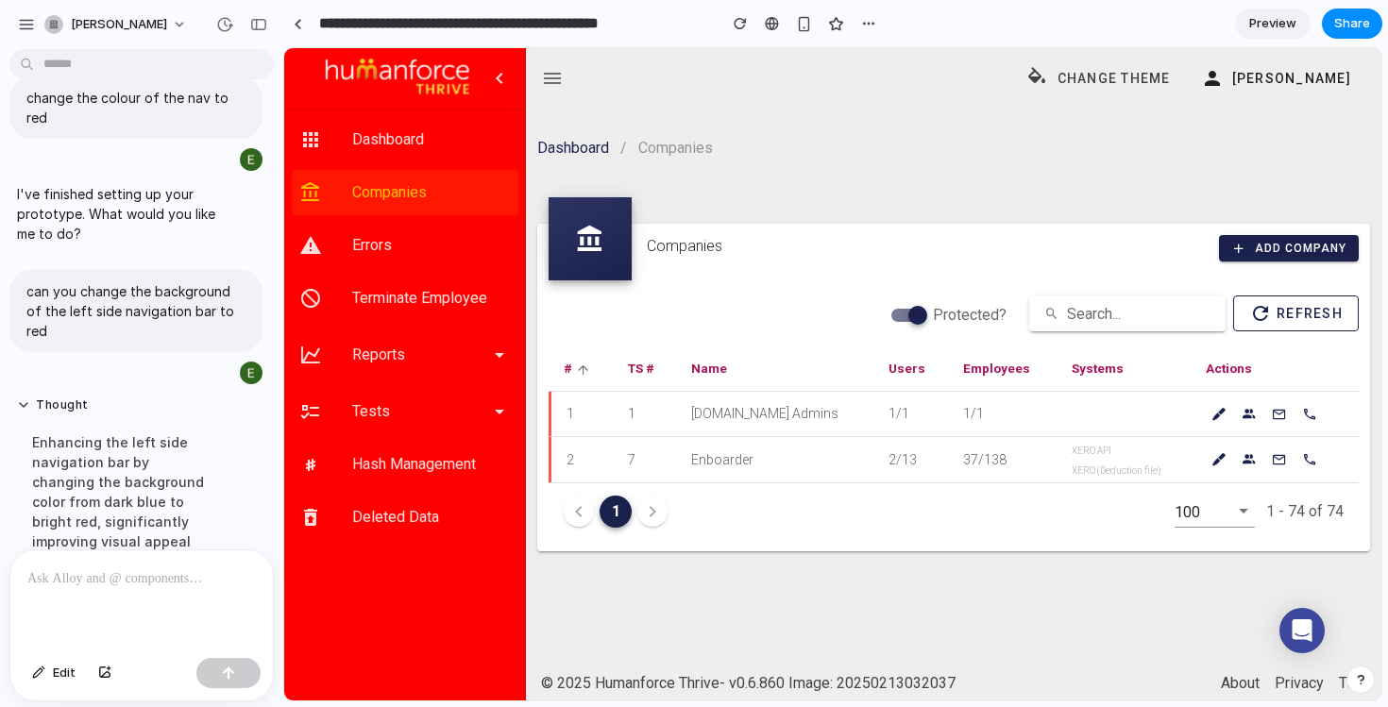
scroll to position [33, 0]
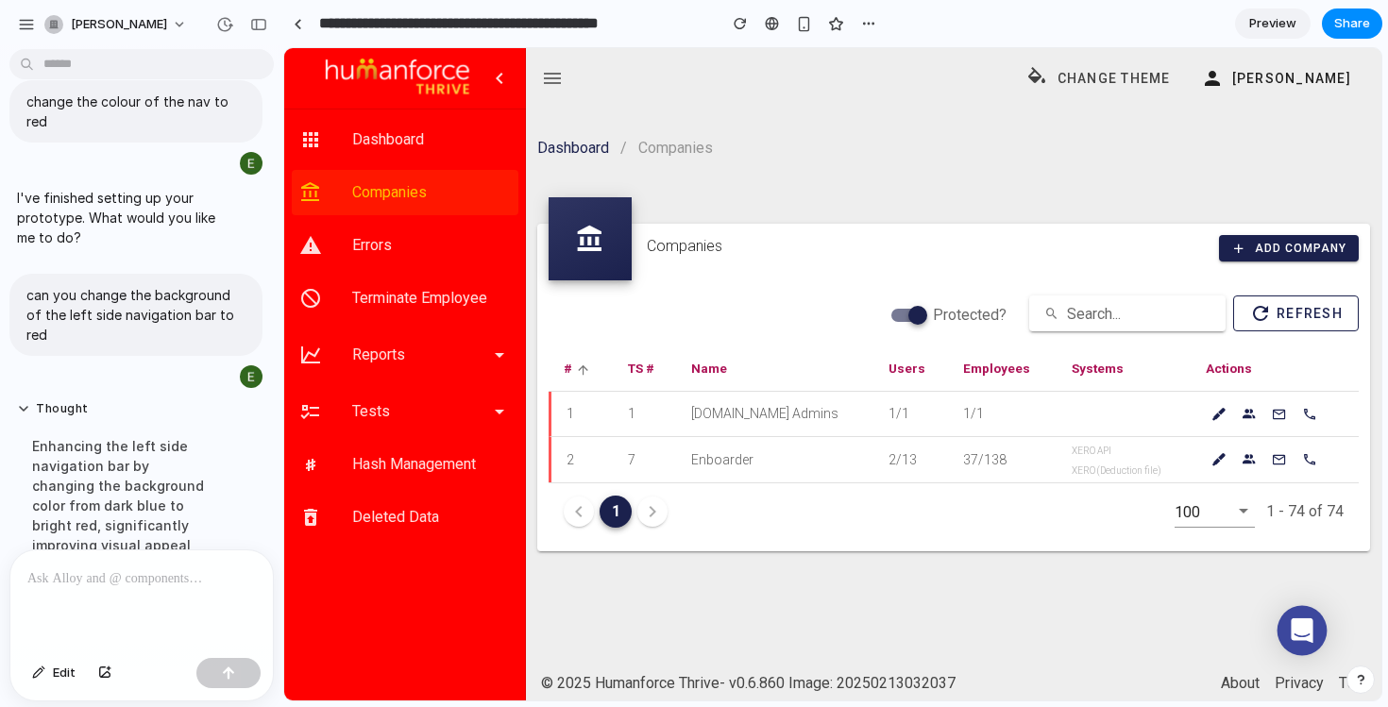
click at [1290, 624] on div at bounding box center [1303, 631] width 50 height 50
